Goal: Check status: Check status

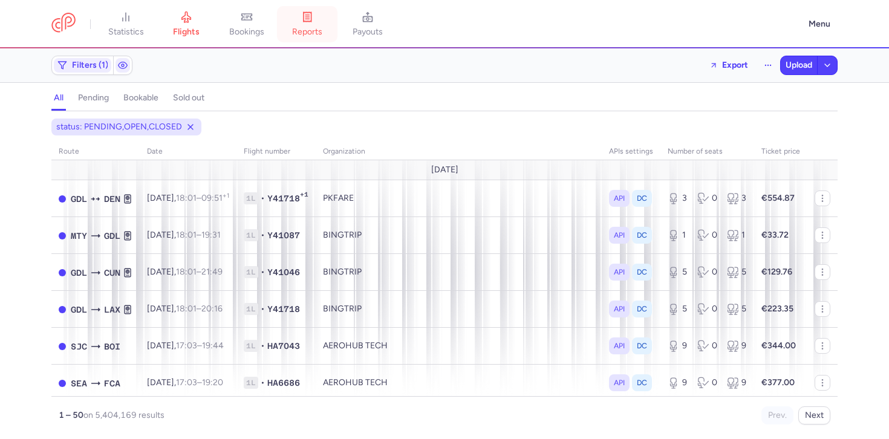
click at [305, 24] on link "reports" at bounding box center [307, 24] width 60 height 27
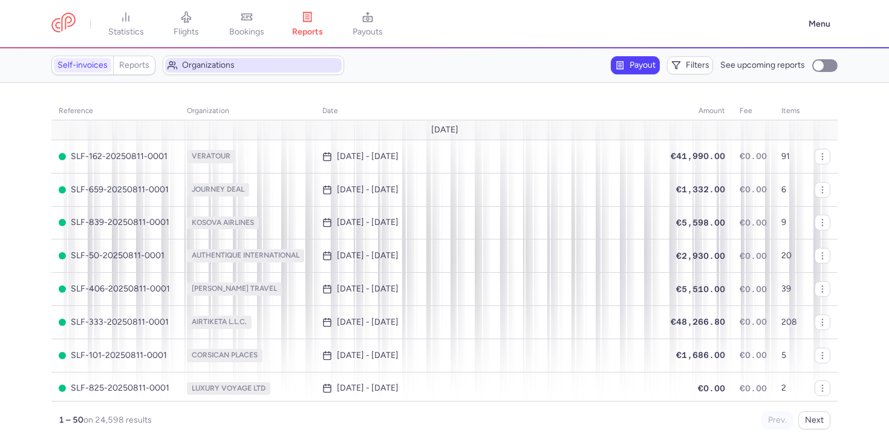
click at [204, 64] on span "Organizations" at bounding box center [260, 65] width 157 height 10
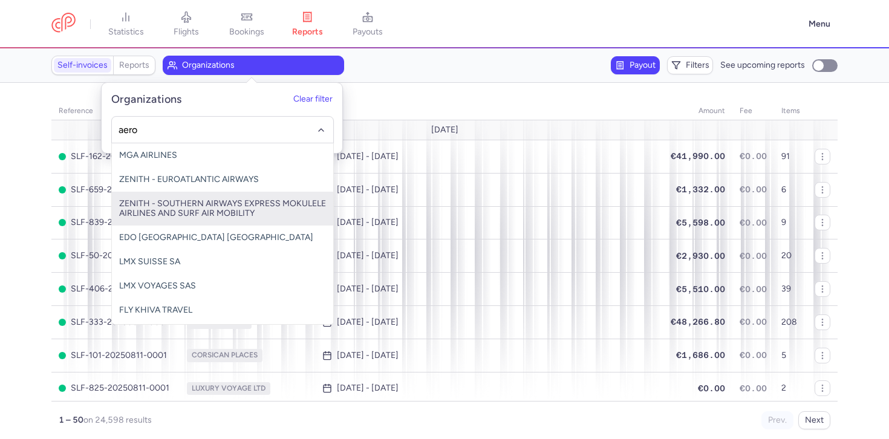
type input "aeroh"
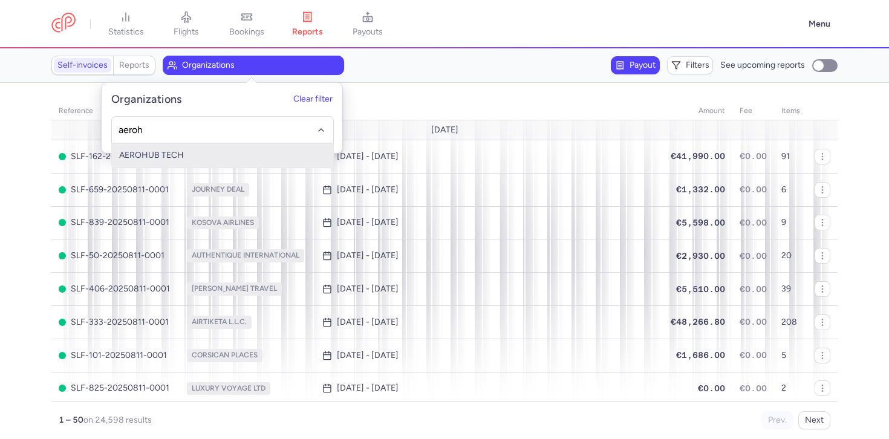
click at [169, 158] on span "AEROHUB TECH" at bounding box center [151, 155] width 65 height 10
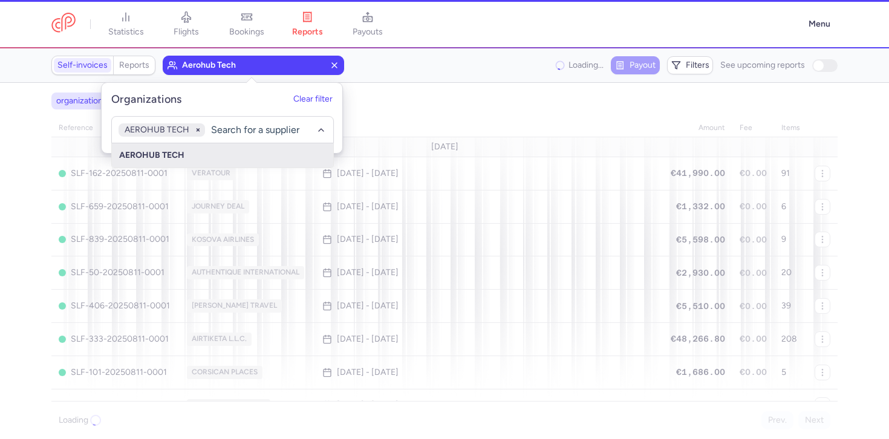
click at [474, 56] on div "Self-invoices Reports aerohub tech Loading... Payout Filters See upcoming repor…" at bounding box center [444, 65] width 786 height 19
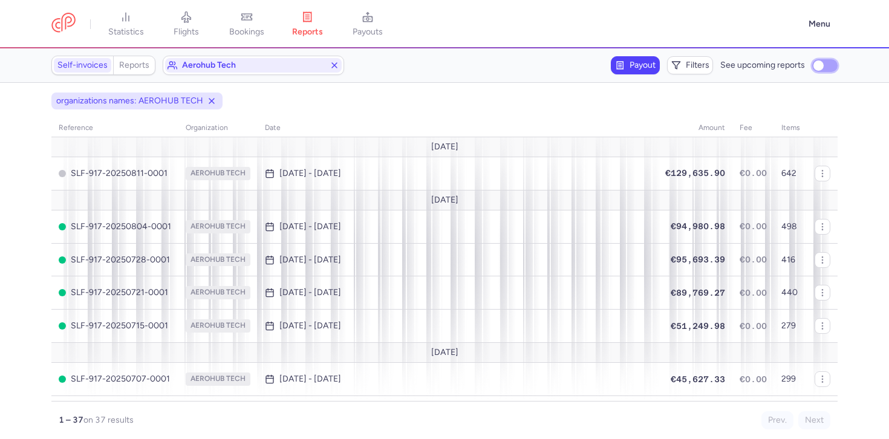
click at [827, 62] on input "See upcoming reports" at bounding box center [824, 65] width 25 height 13
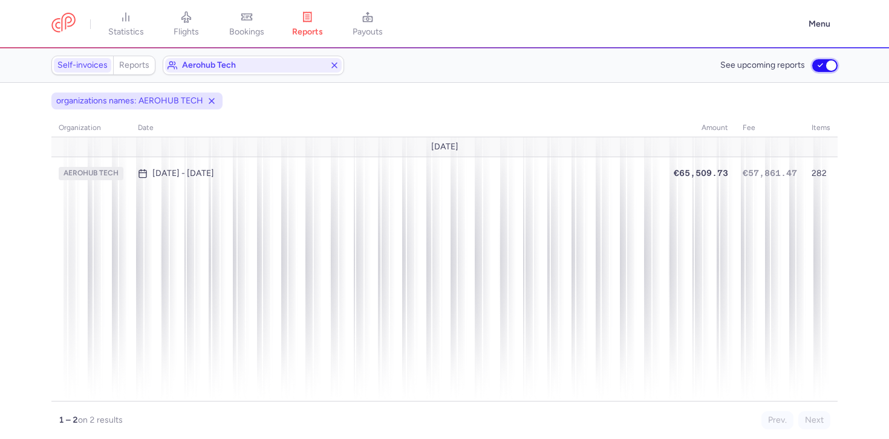
click at [821, 65] on input "See upcoming reports" at bounding box center [824, 65] width 25 height 13
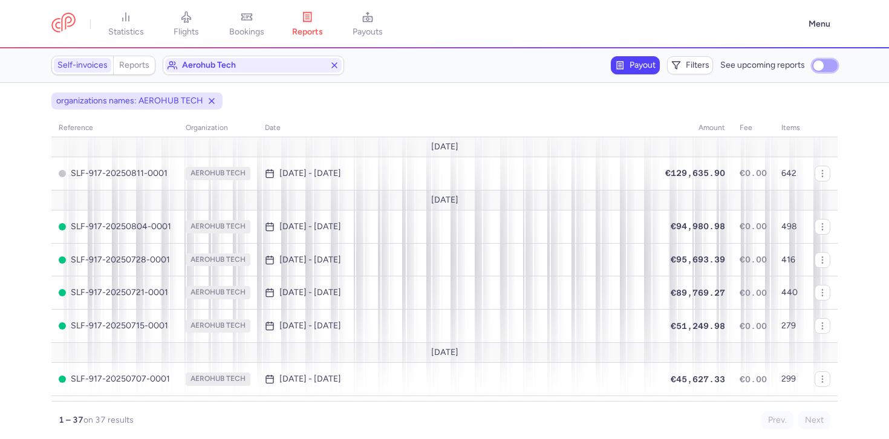
click at [834, 70] on input "See upcoming reports" at bounding box center [824, 65] width 25 height 13
checkbox input "true"
